Goal: Task Accomplishment & Management: Complete application form

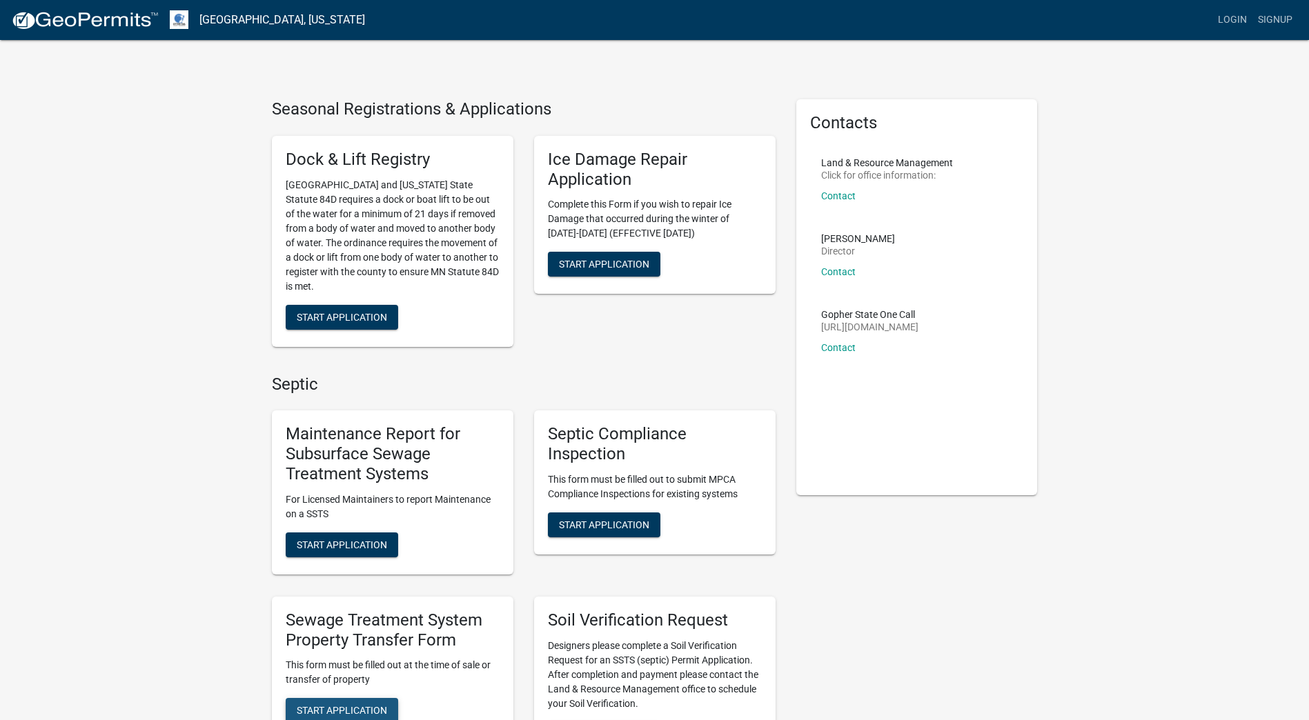
click at [318, 709] on span "Start Application" at bounding box center [342, 710] width 90 height 11
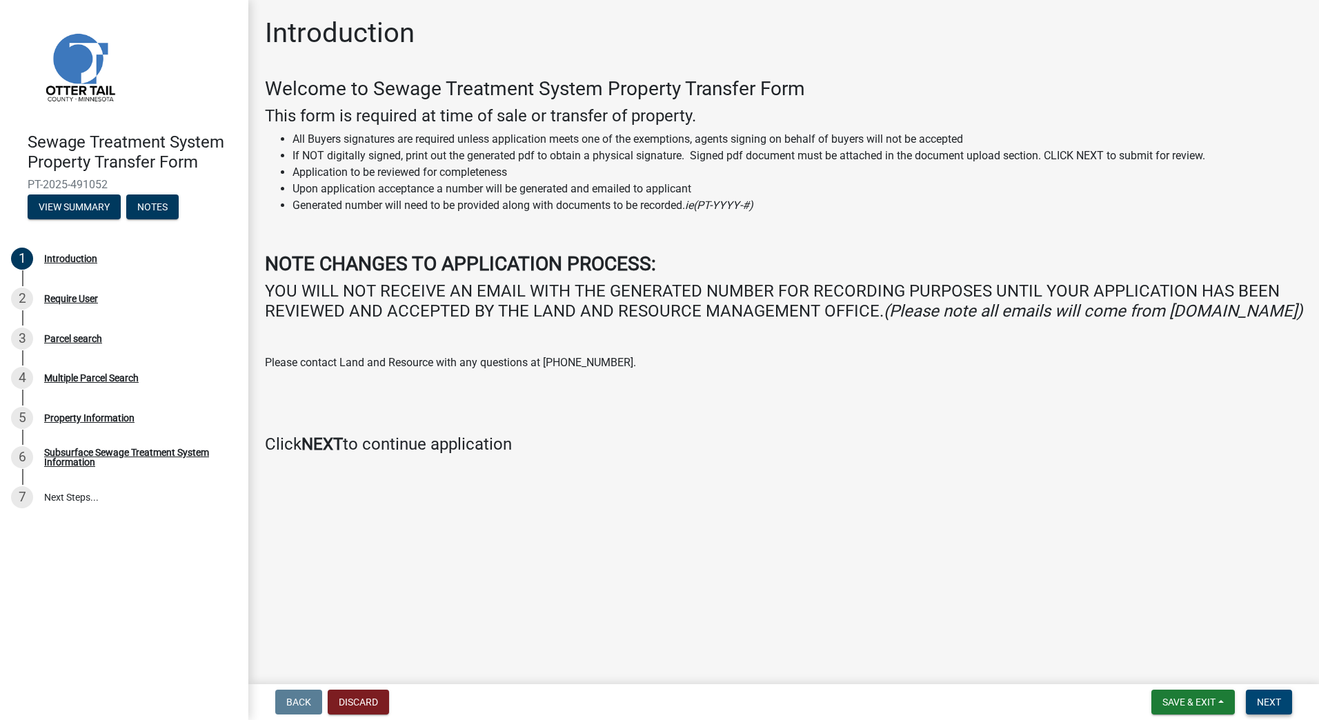
click at [1258, 700] on span "Next" at bounding box center [1269, 702] width 24 height 11
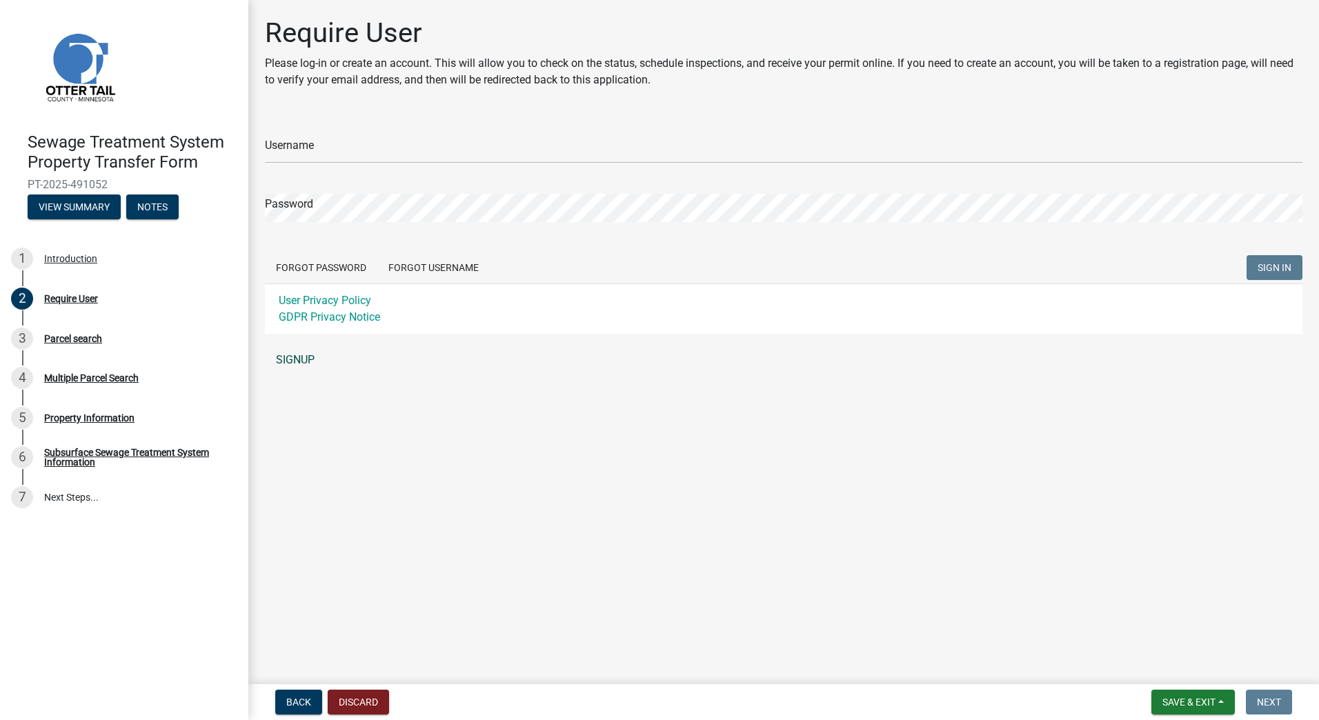
click at [304, 357] on link "SIGNUP" at bounding box center [784, 360] width 1038 height 28
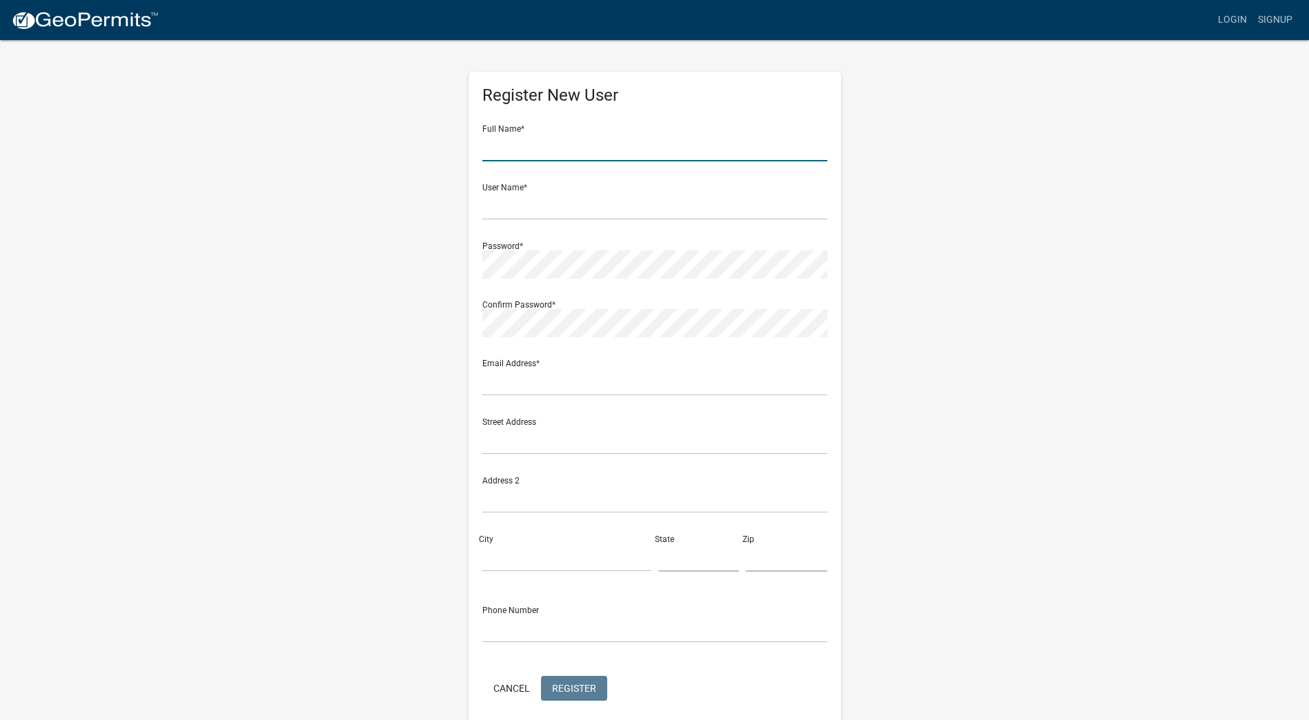
click at [512, 151] on input "text" at bounding box center [654, 147] width 345 height 28
click at [549, 139] on input "[PERSON_NAME]" at bounding box center [654, 147] width 345 height 28
type input "[PERSON_NAME]"
click at [519, 193] on input "text" at bounding box center [654, 206] width 345 height 28
type input "hlstevens"
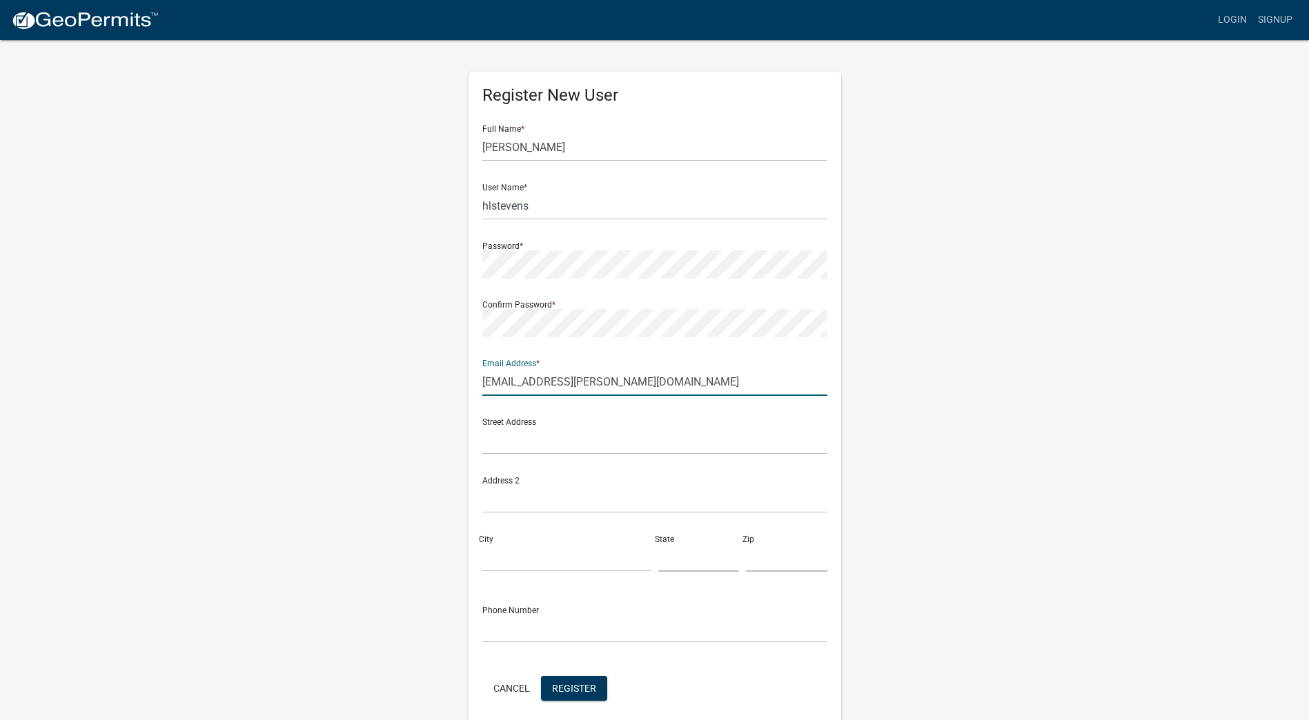
type input "[EMAIL_ADDRESS][PERSON_NAME][DOMAIN_NAME]"
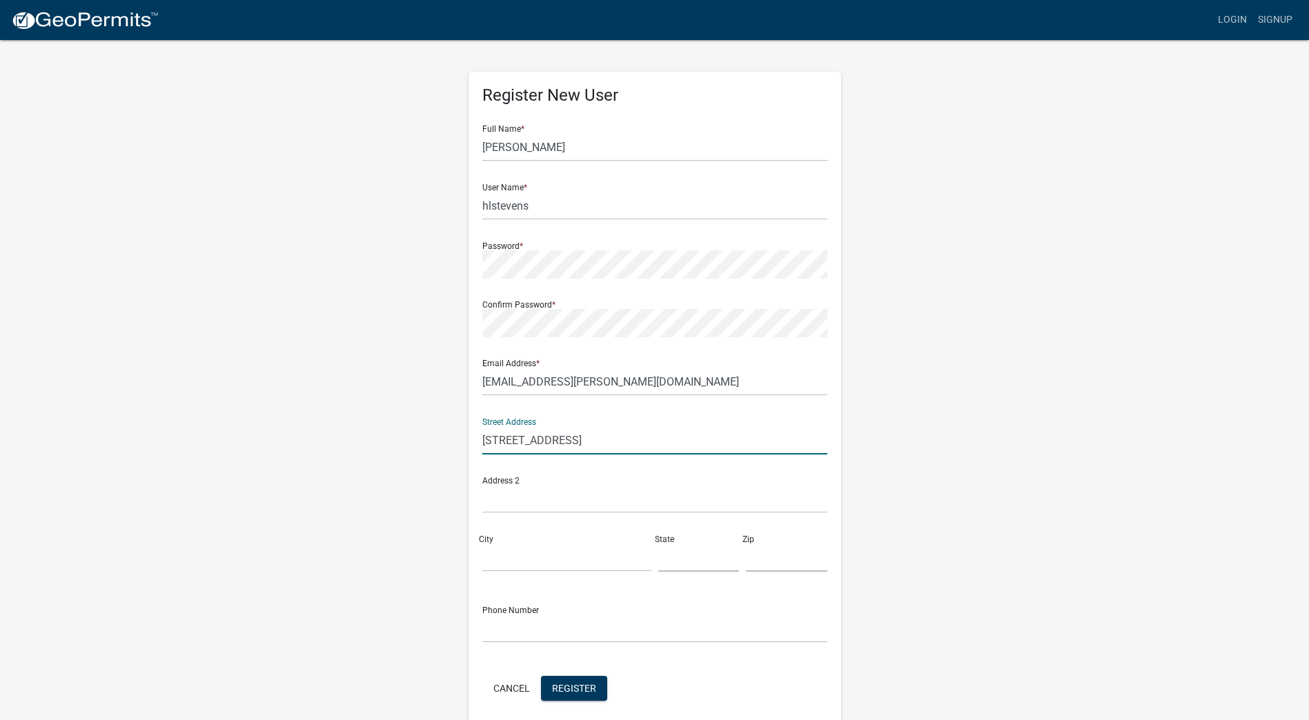
type input "[STREET_ADDRESS]"
type input "[GEOGRAPHIC_DATA]"
type input "mn"
type input "56527"
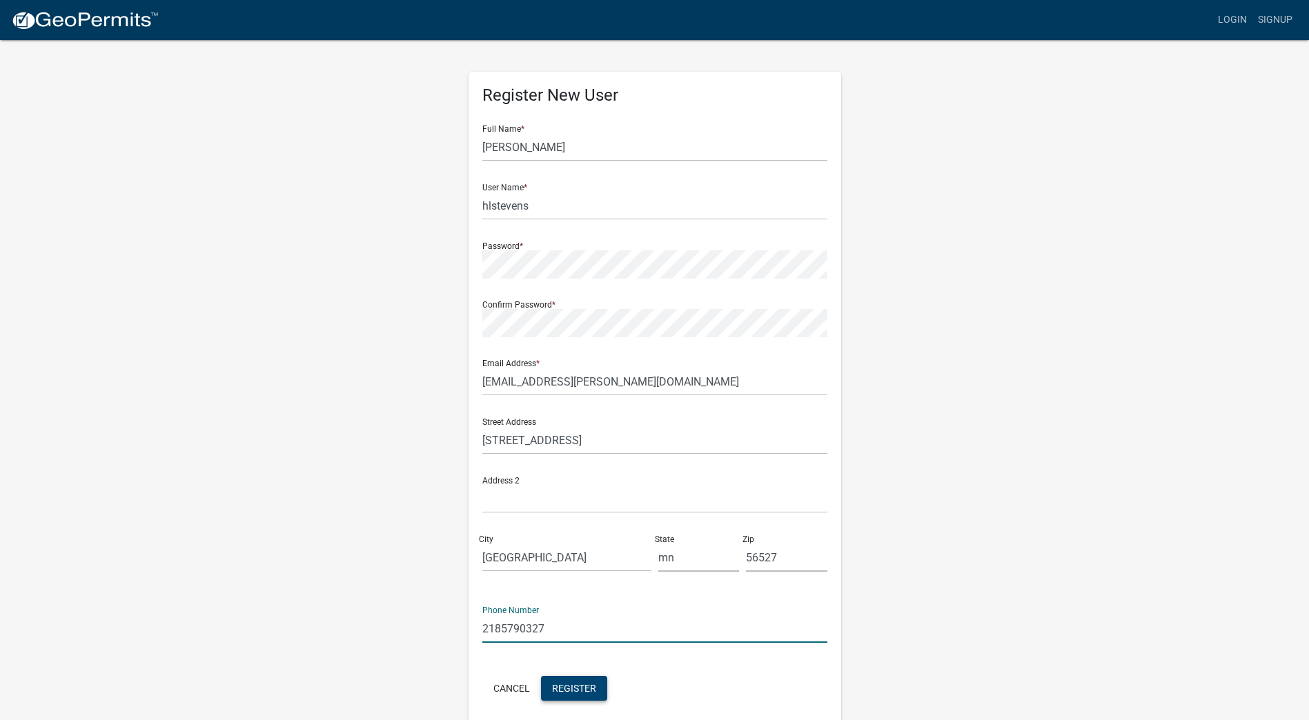
type input "2185790327"
click at [564, 684] on span "Register" at bounding box center [574, 687] width 44 height 11
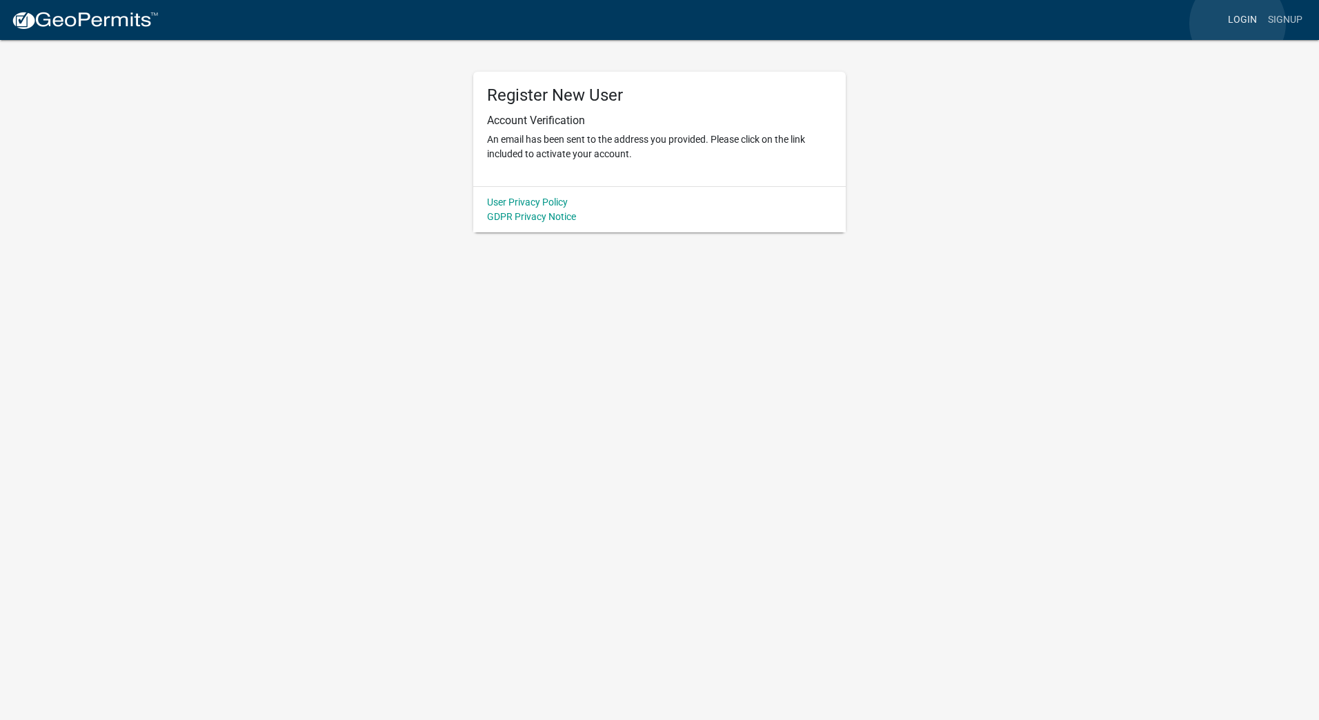
click at [1238, 23] on link "Login" at bounding box center [1242, 20] width 40 height 26
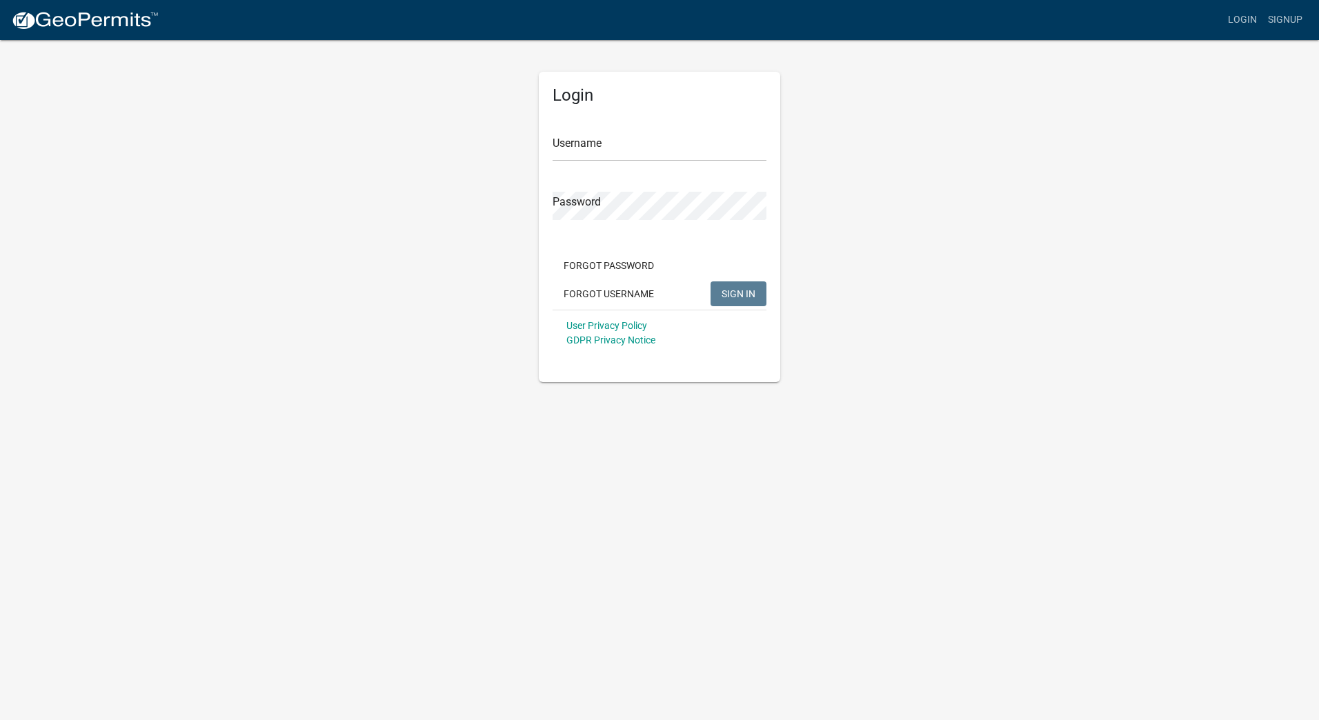
click at [307, 197] on div "Login Username Password Forgot Password Forgot Username SIGN IN User Privacy Po…" at bounding box center [659, 211] width 786 height 344
click at [577, 146] on input "Username" at bounding box center [660, 147] width 214 height 28
type input "hlstevens"
click at [729, 288] on span "SIGN IN" at bounding box center [739, 293] width 34 height 11
